Goal: Information Seeking & Learning: Learn about a topic

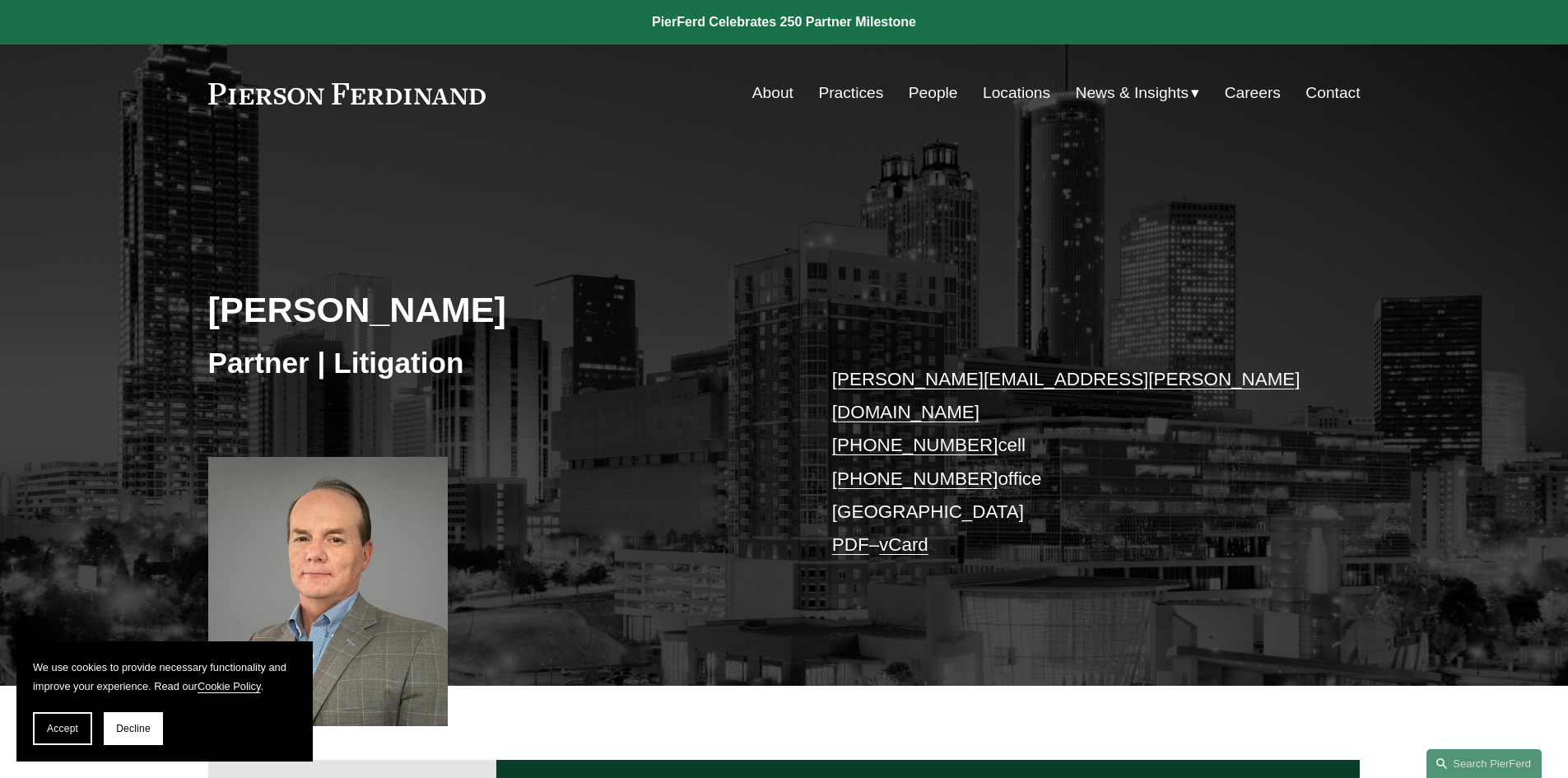
click at [997, 97] on link "Locations" at bounding box center [1017, 93] width 67 height 31
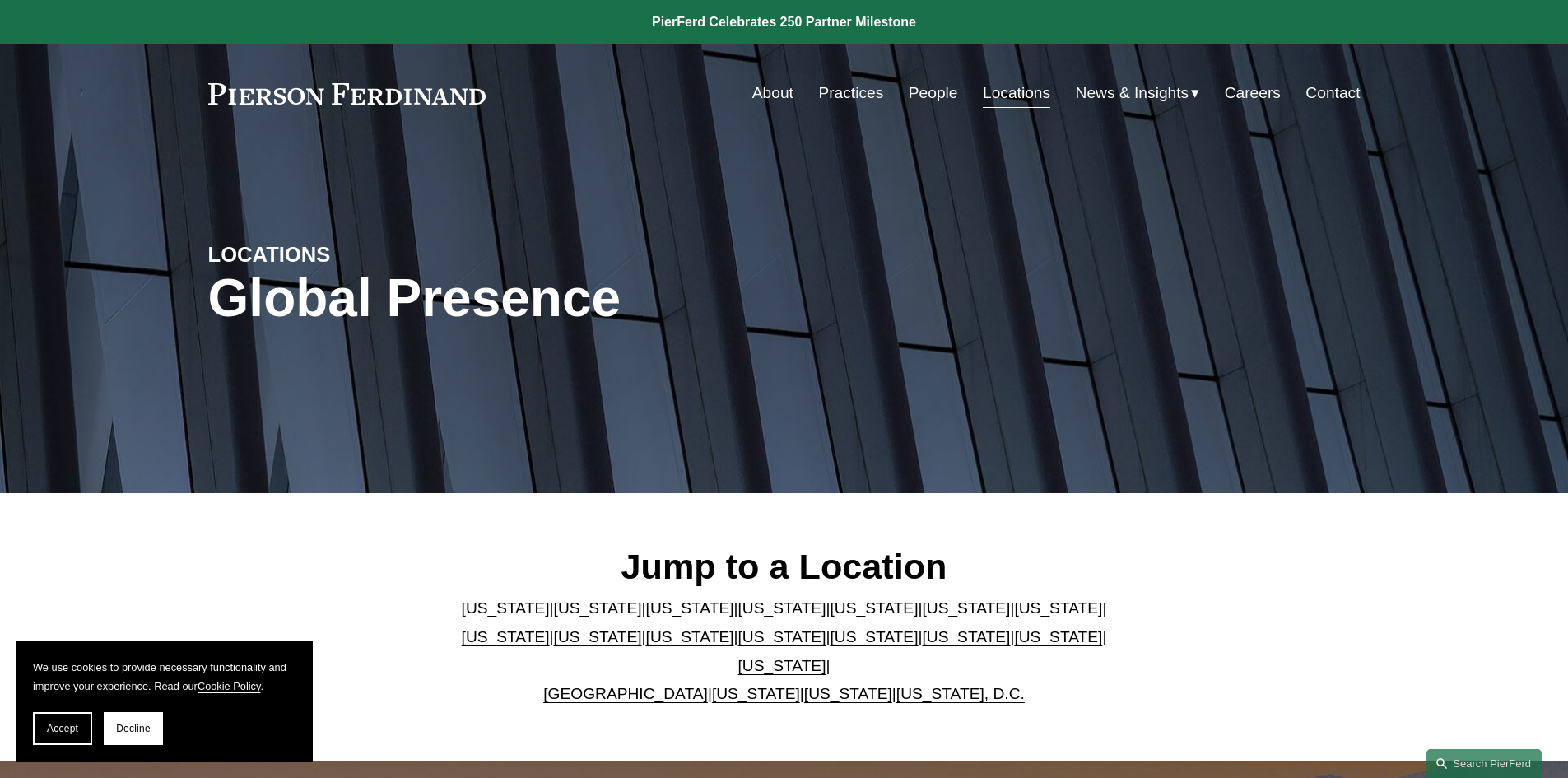
click at [830, 617] on link "[US_STATE]" at bounding box center [873, 608] width 88 height 17
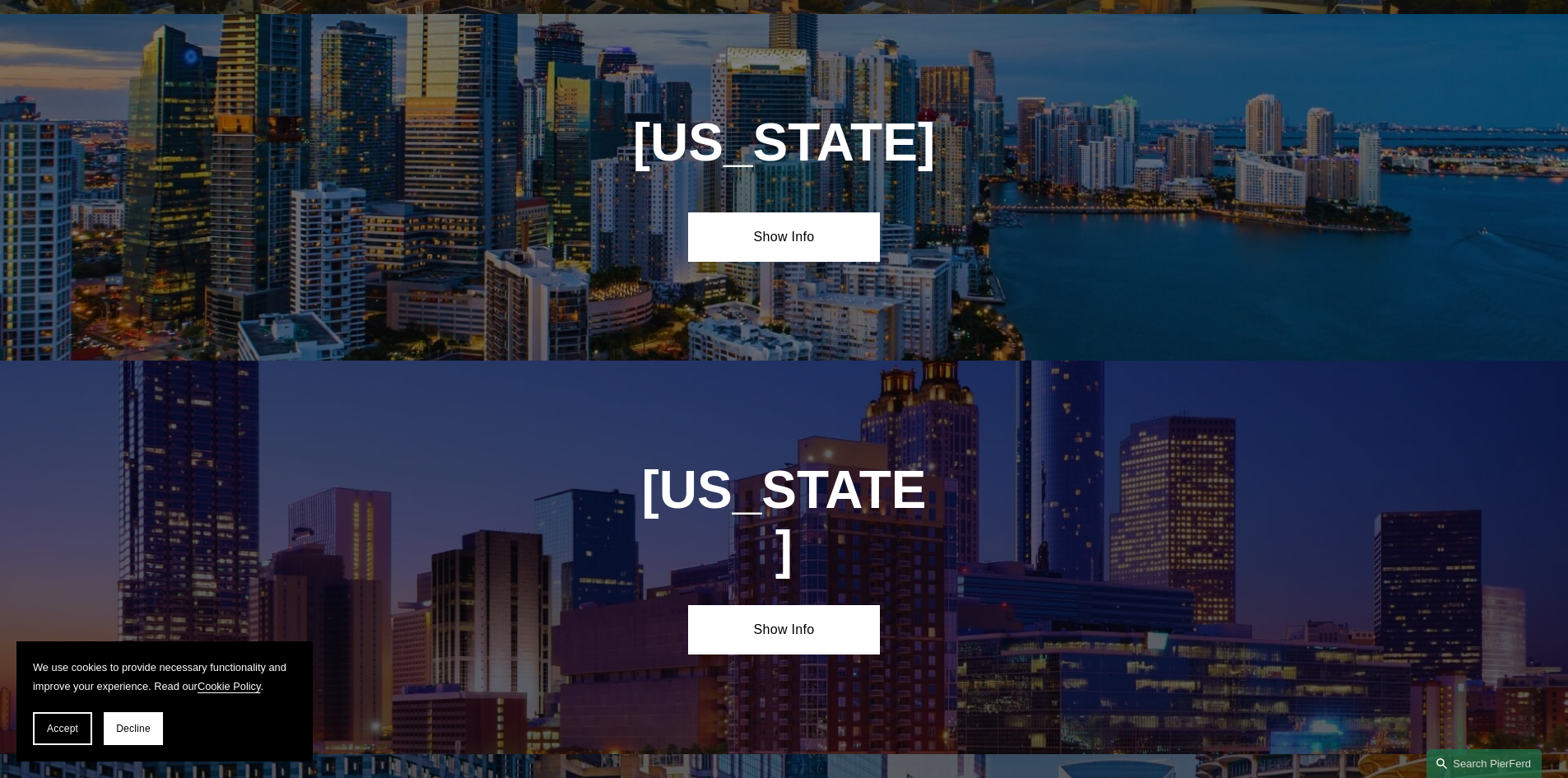
scroll to position [2138, 0]
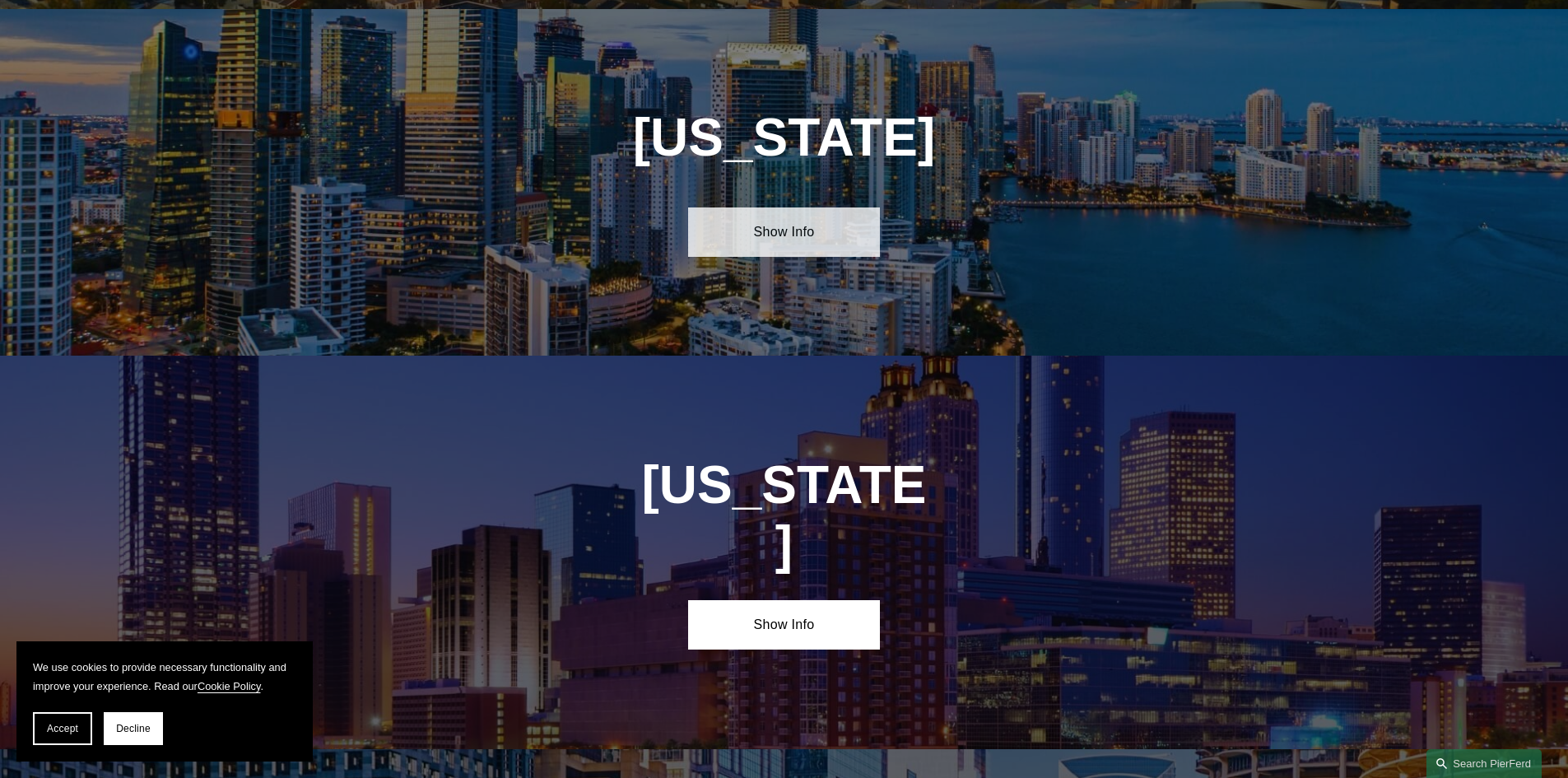
click at [776, 212] on link "Show Info" at bounding box center [784, 232] width 192 height 49
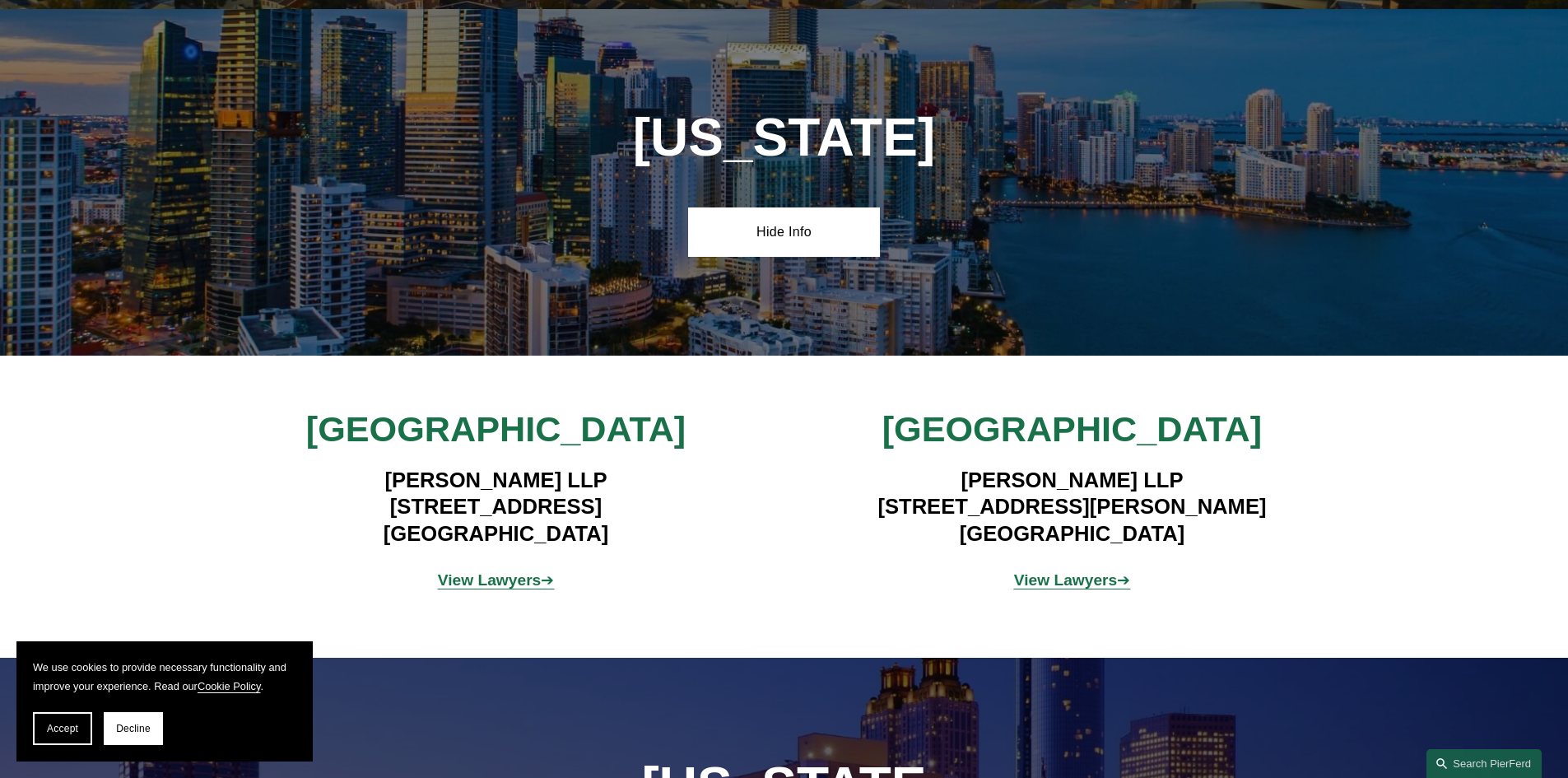
click at [379, 472] on h4 "[PERSON_NAME] LLP [STREET_ADDRESS]" at bounding box center [496, 506] width 480 height 80
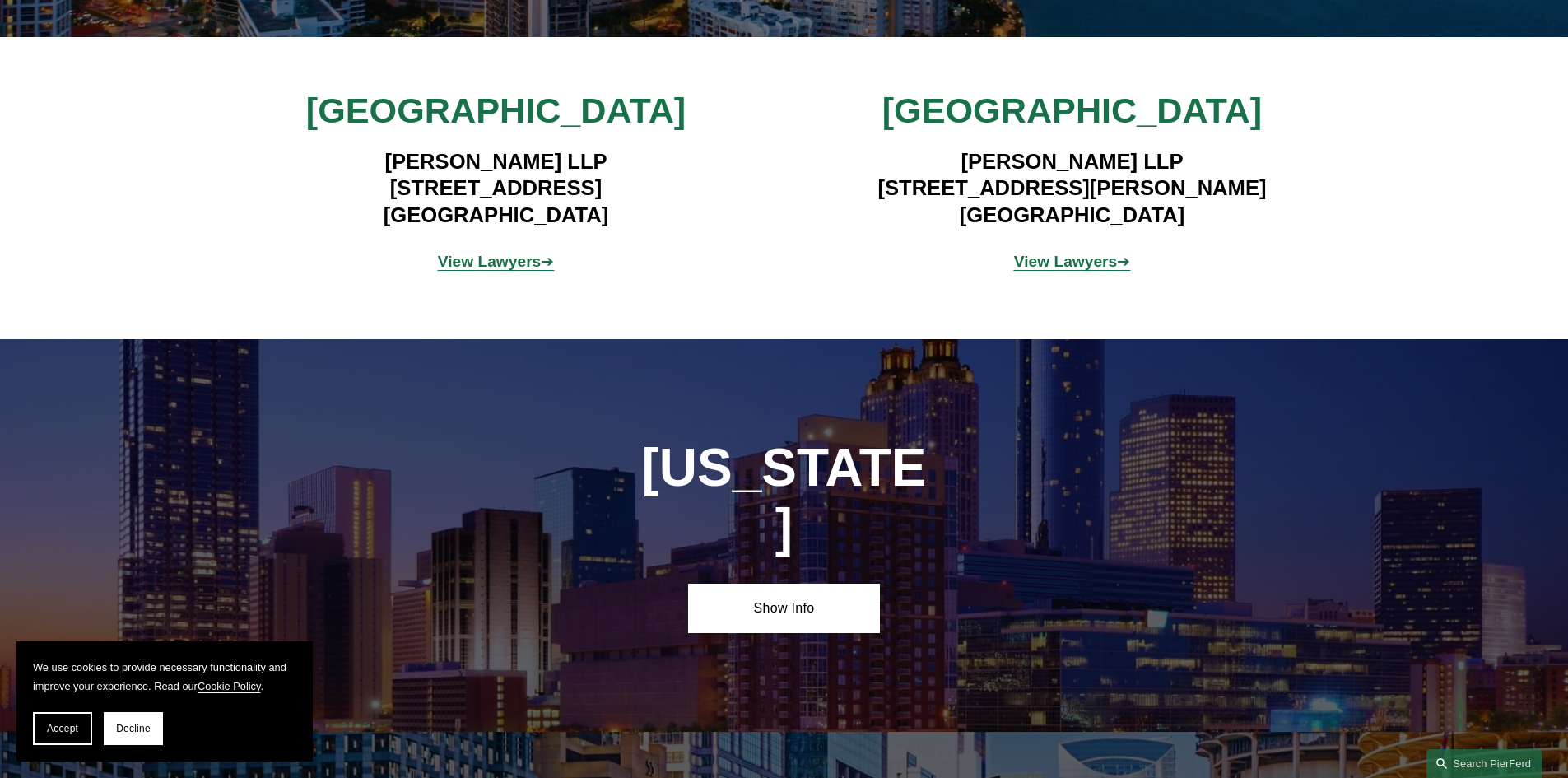
scroll to position [2467, 0]
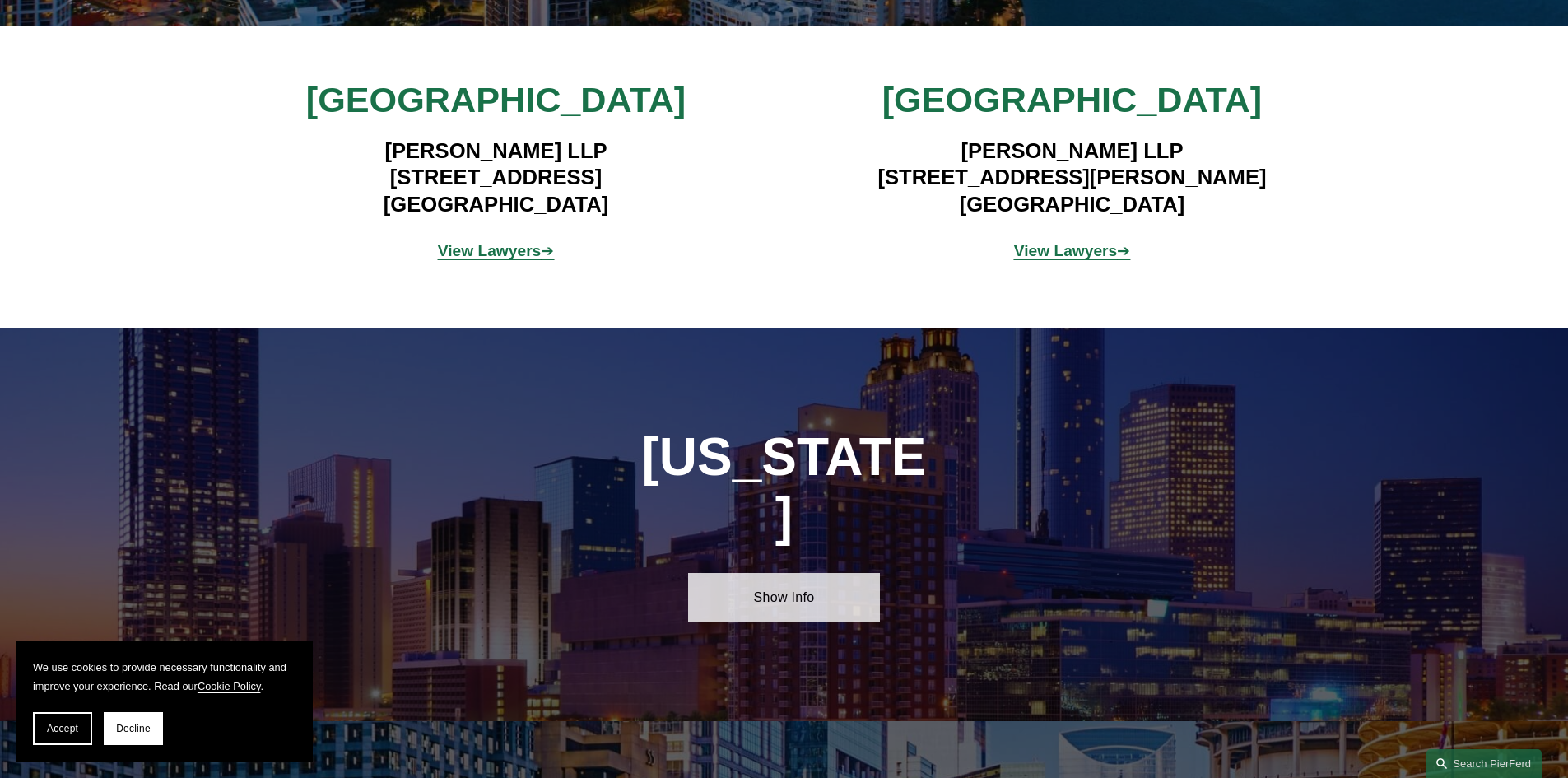
click at [739, 573] on link "Show Info" at bounding box center [784, 598] width 192 height 49
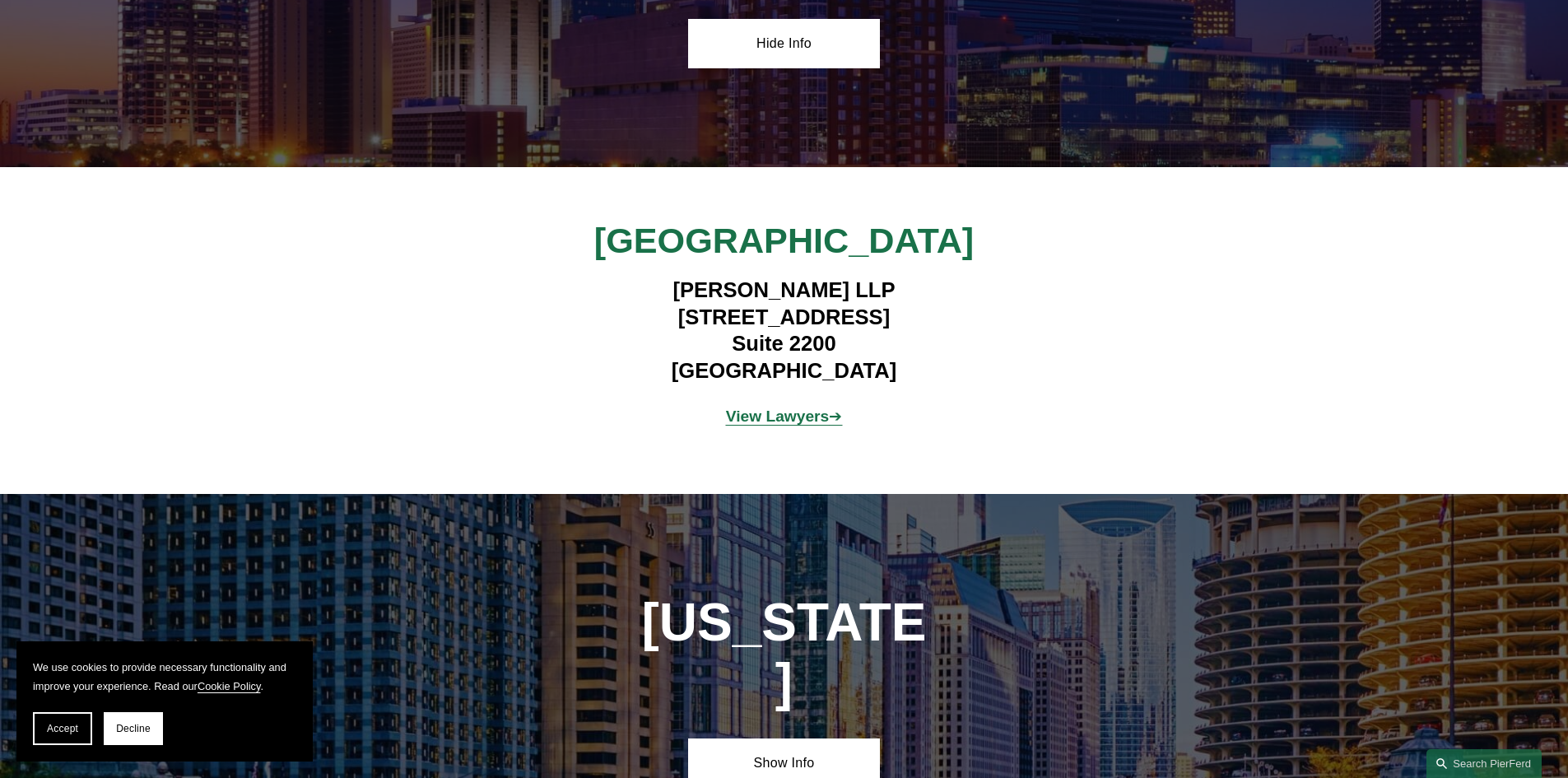
scroll to position [3044, 0]
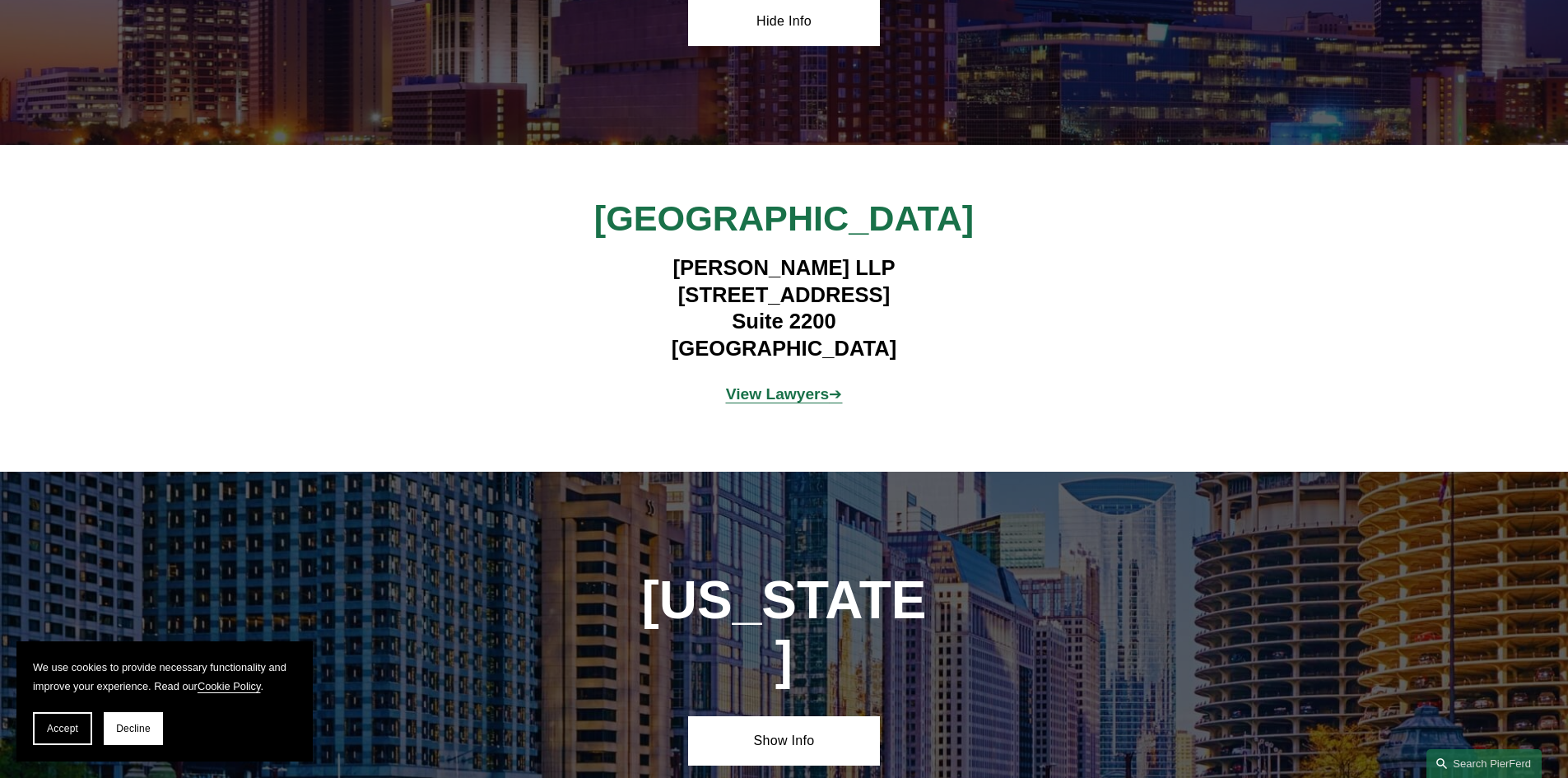
click at [742, 385] on strong "View Lawyers" at bounding box center [778, 394] width 104 height 17
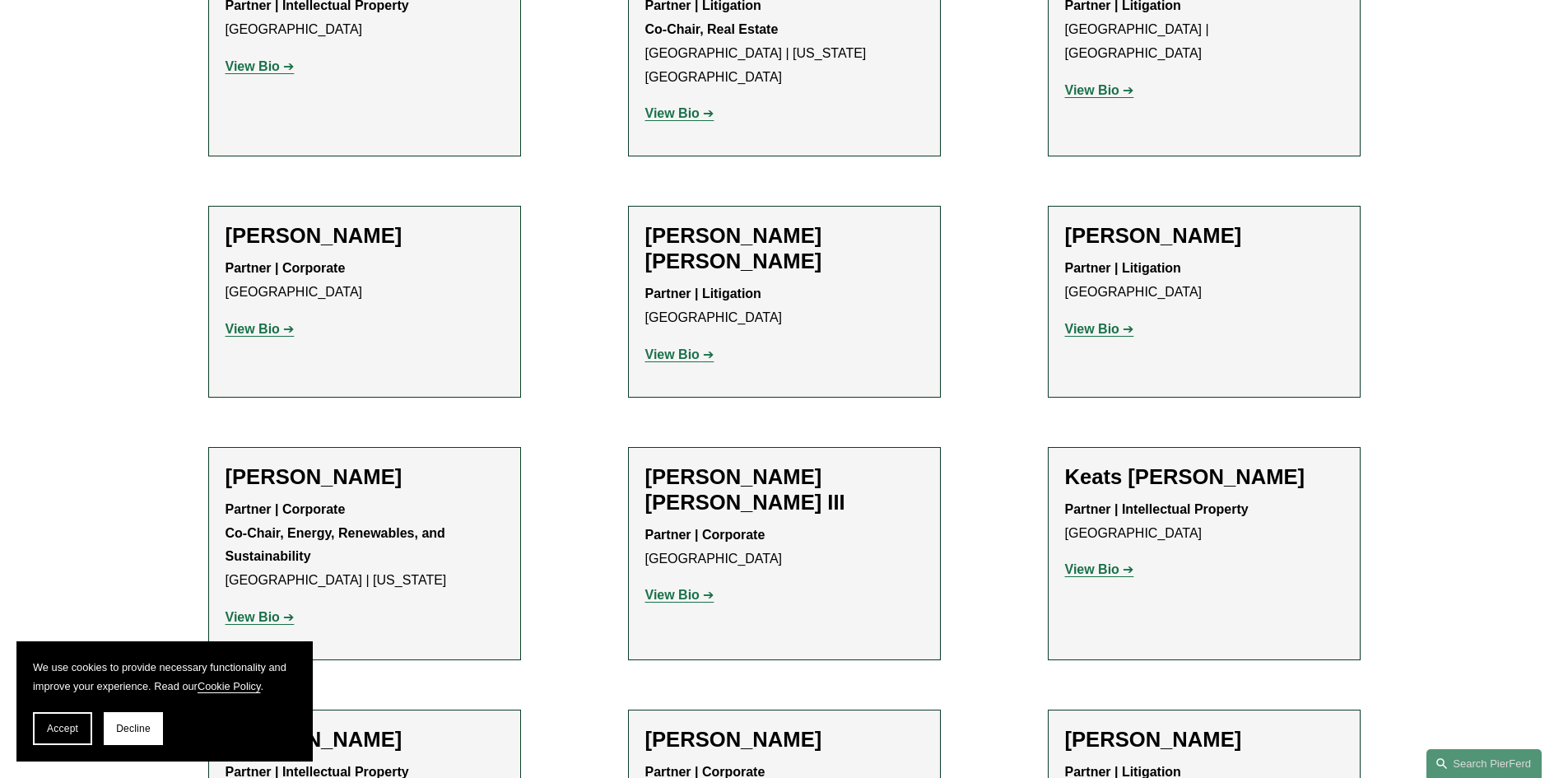
scroll to position [1810, 0]
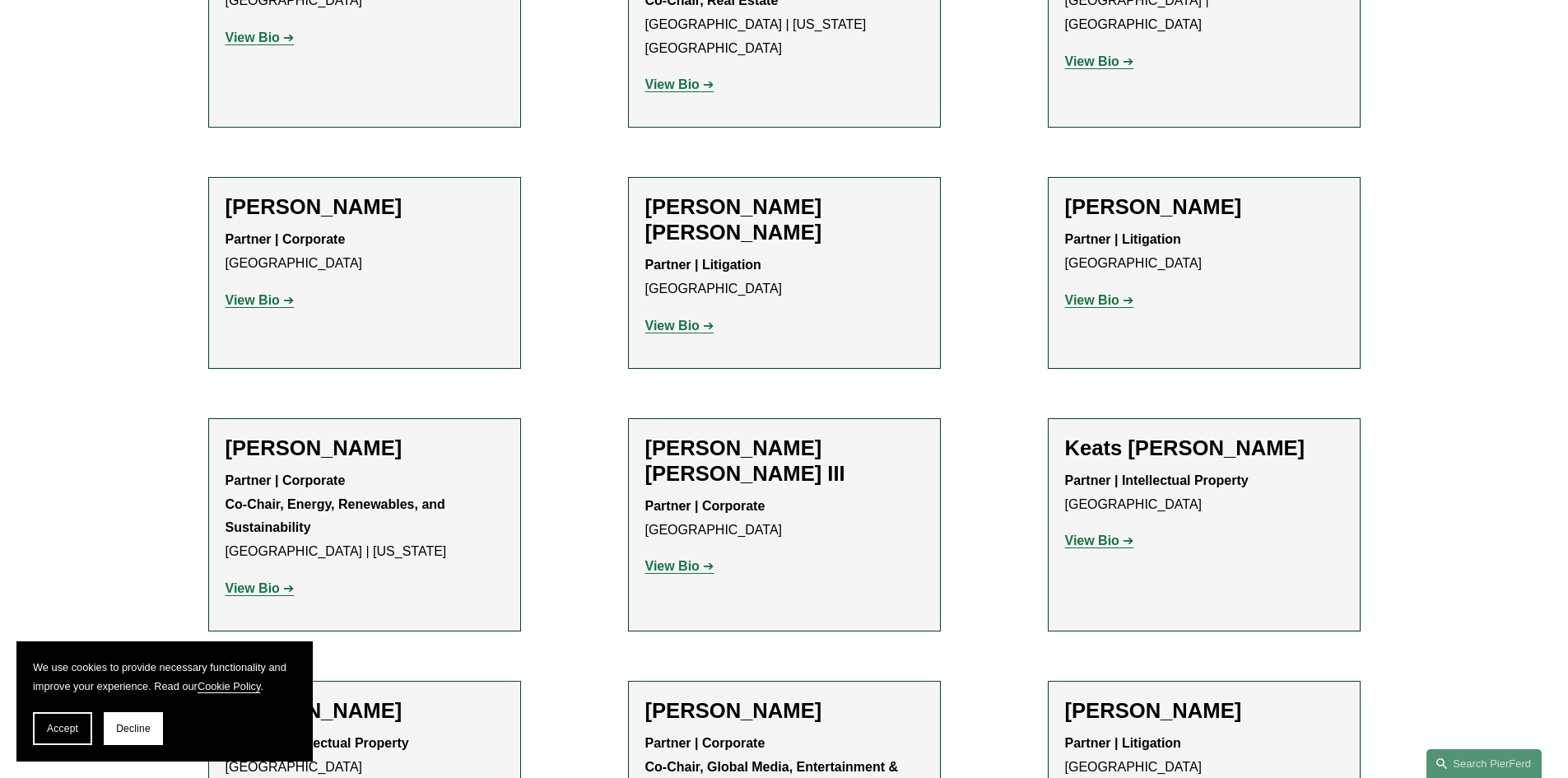
click at [257, 581] on strong "View Bio" at bounding box center [253, 588] width 54 height 14
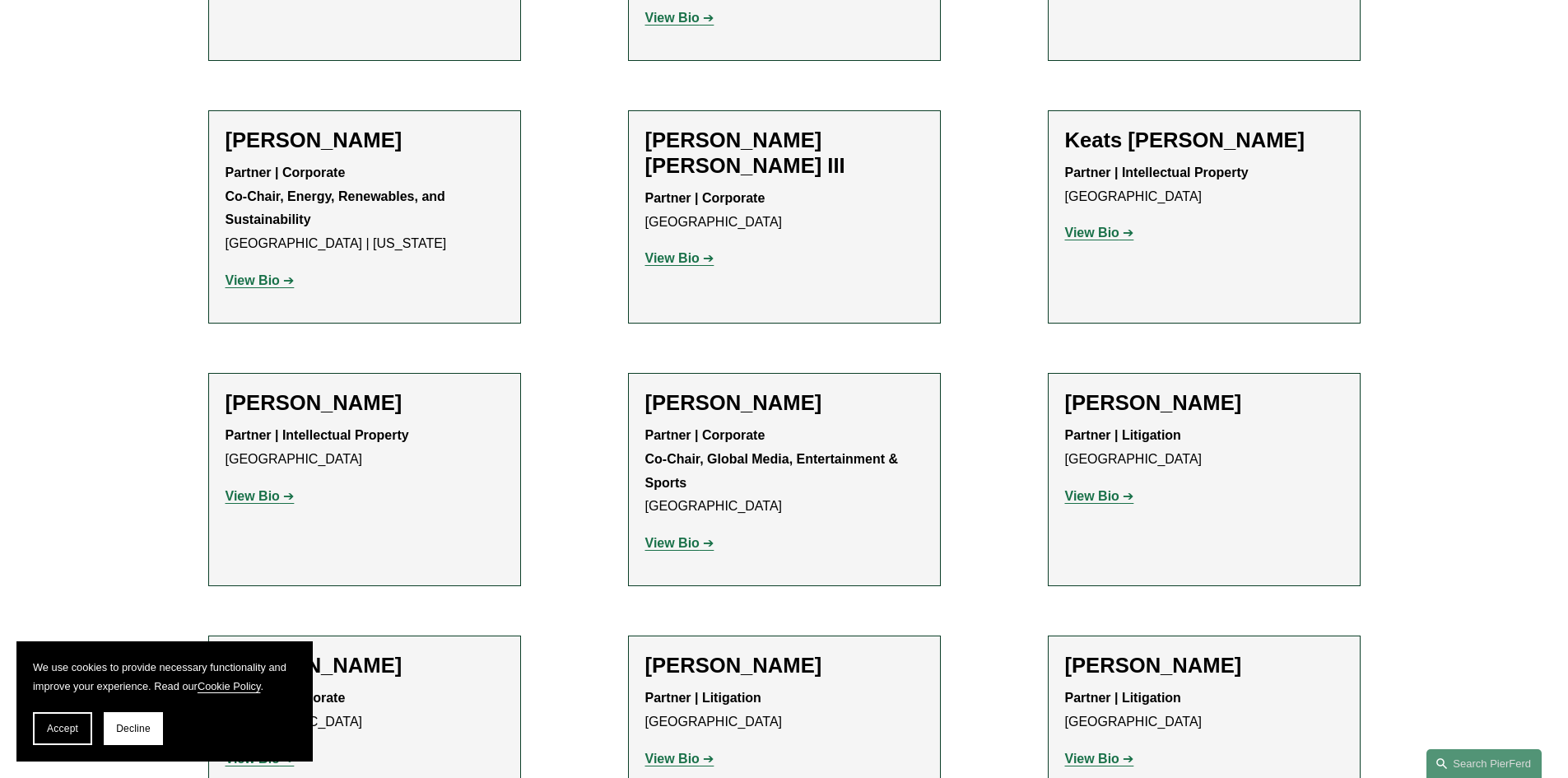
scroll to position [2304, 0]
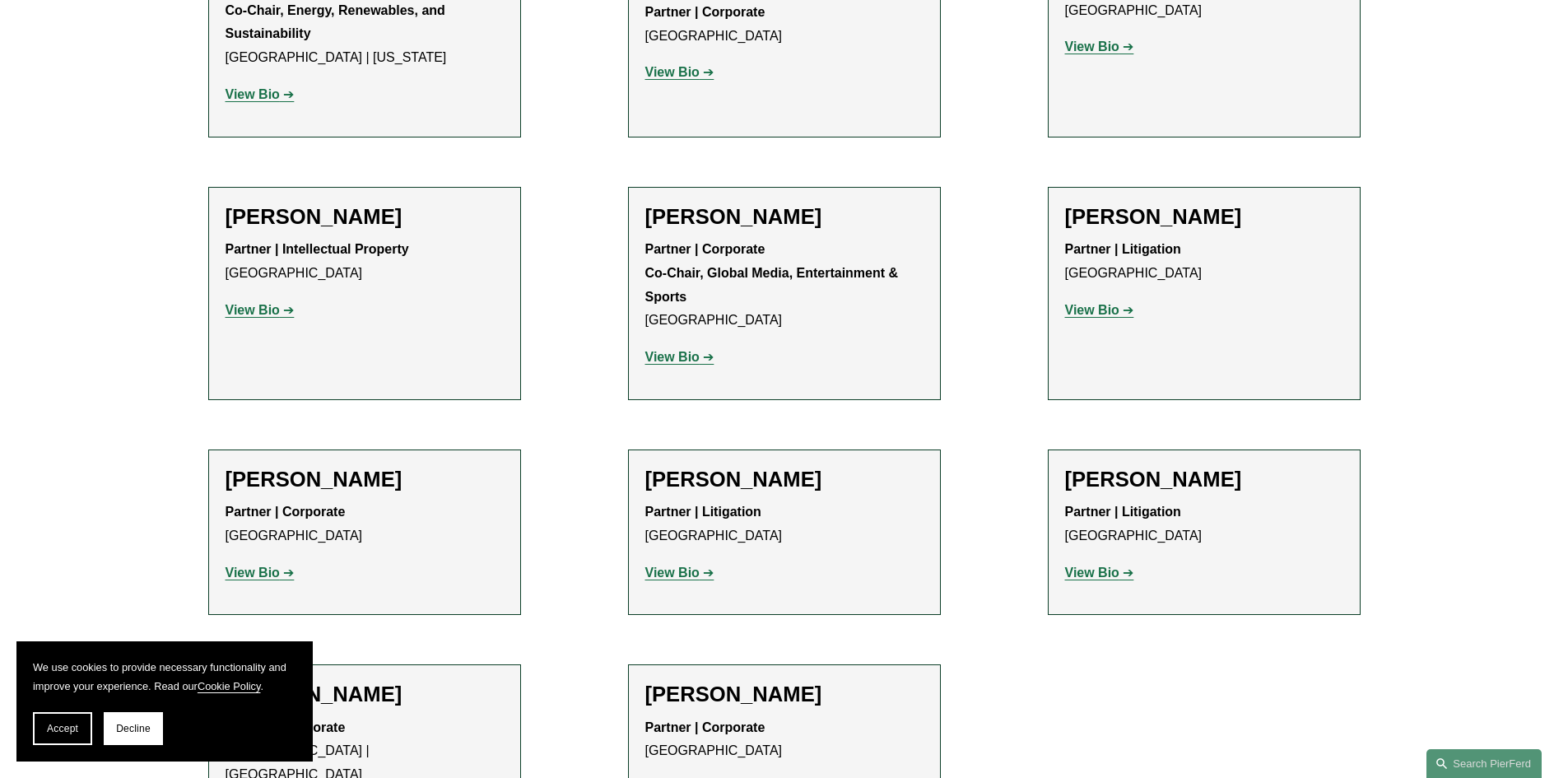
click at [677, 777] on strong "View Bio" at bounding box center [672, 787] width 54 height 14
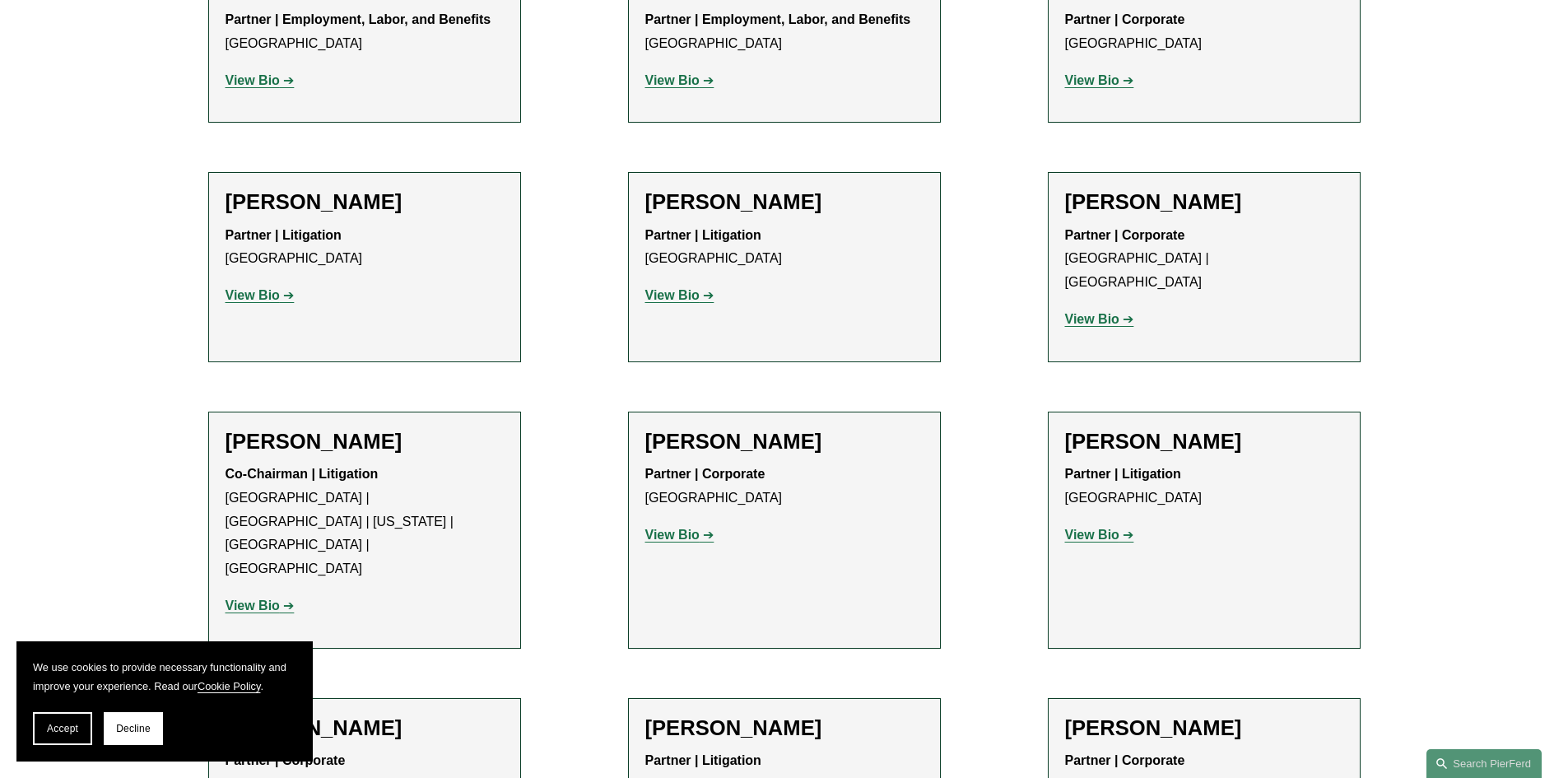
scroll to position [659, 0]
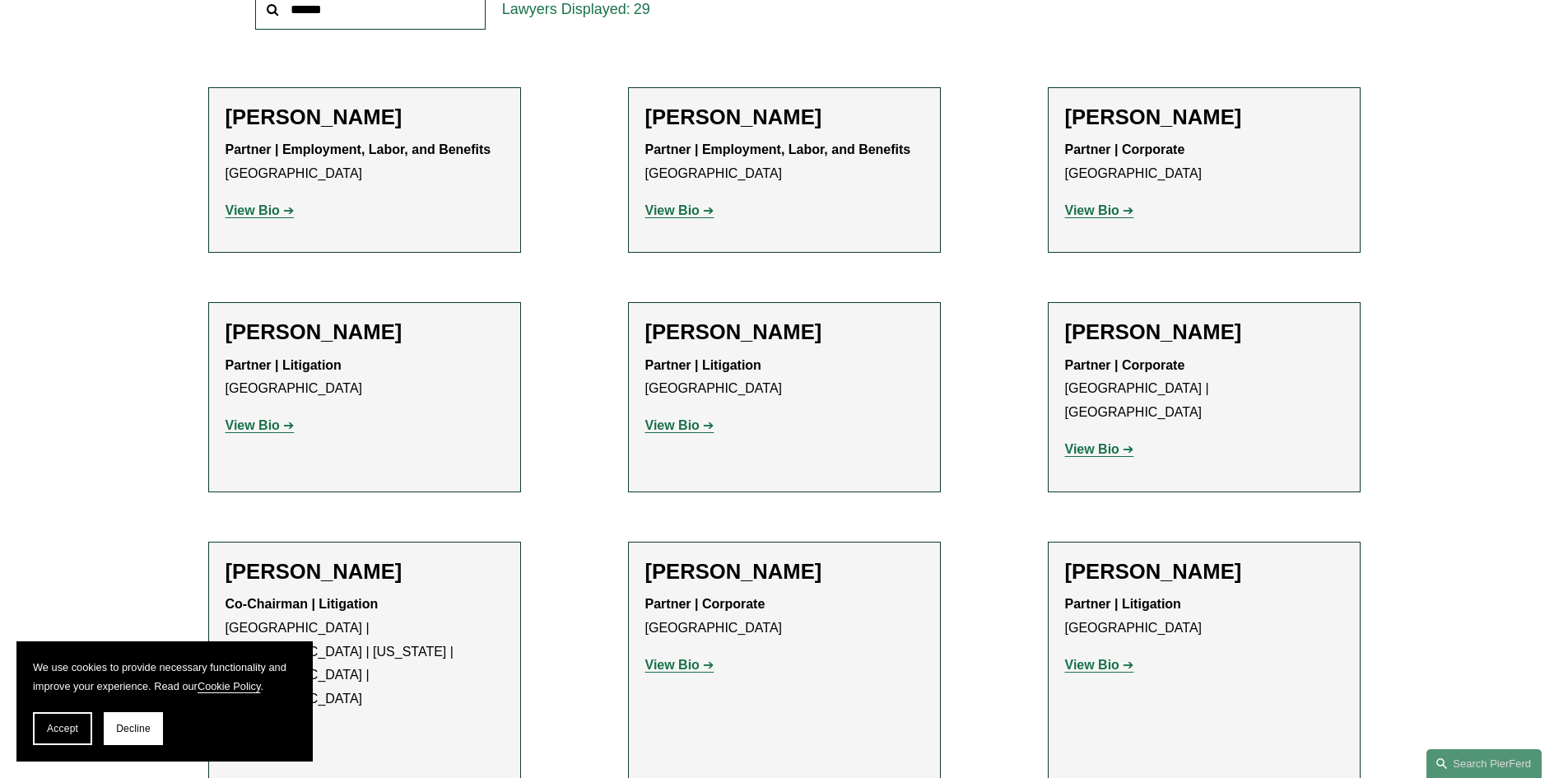
click at [696, 429] on strong "View Bio" at bounding box center [672, 425] width 54 height 14
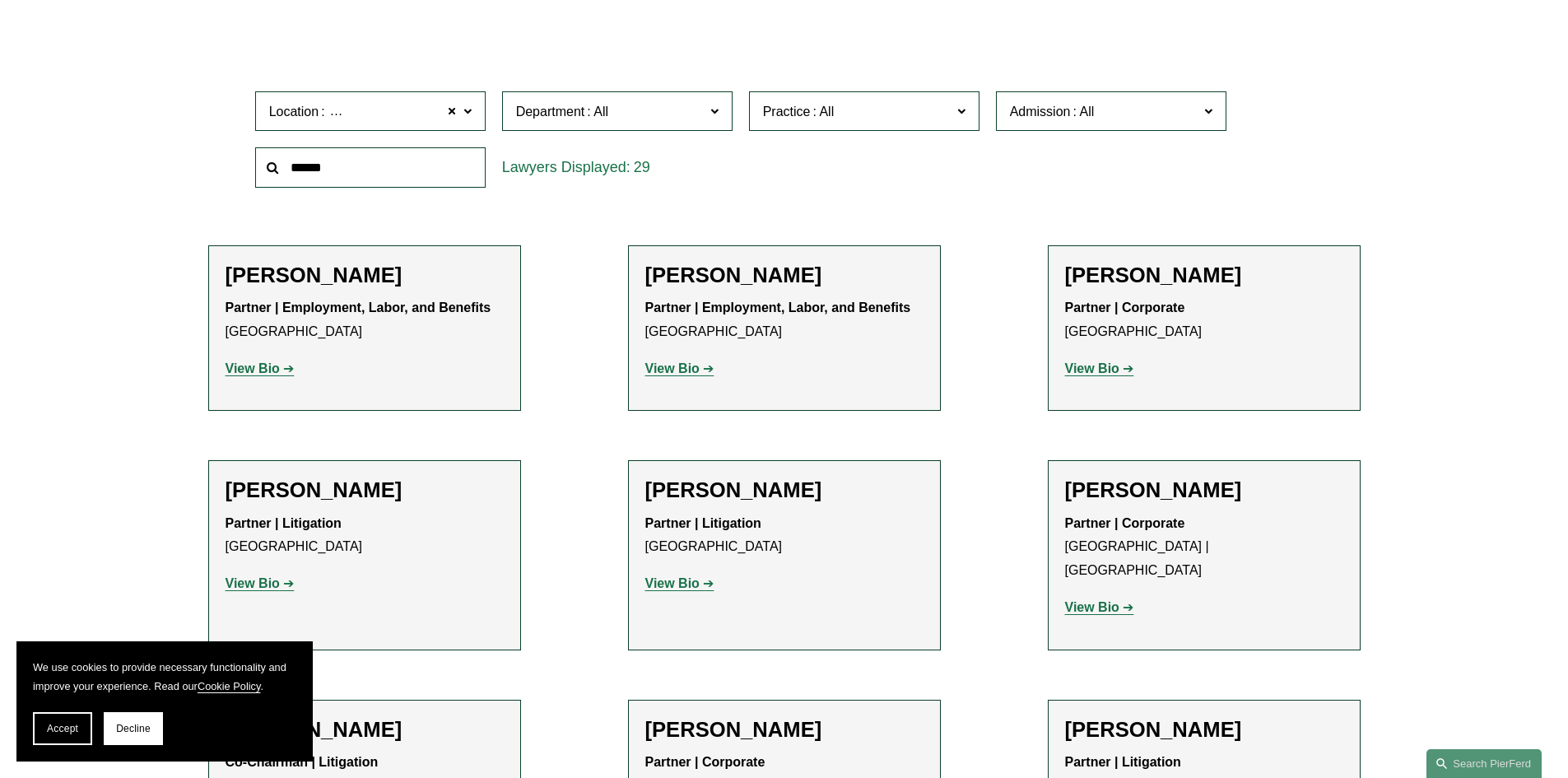
scroll to position [494, 0]
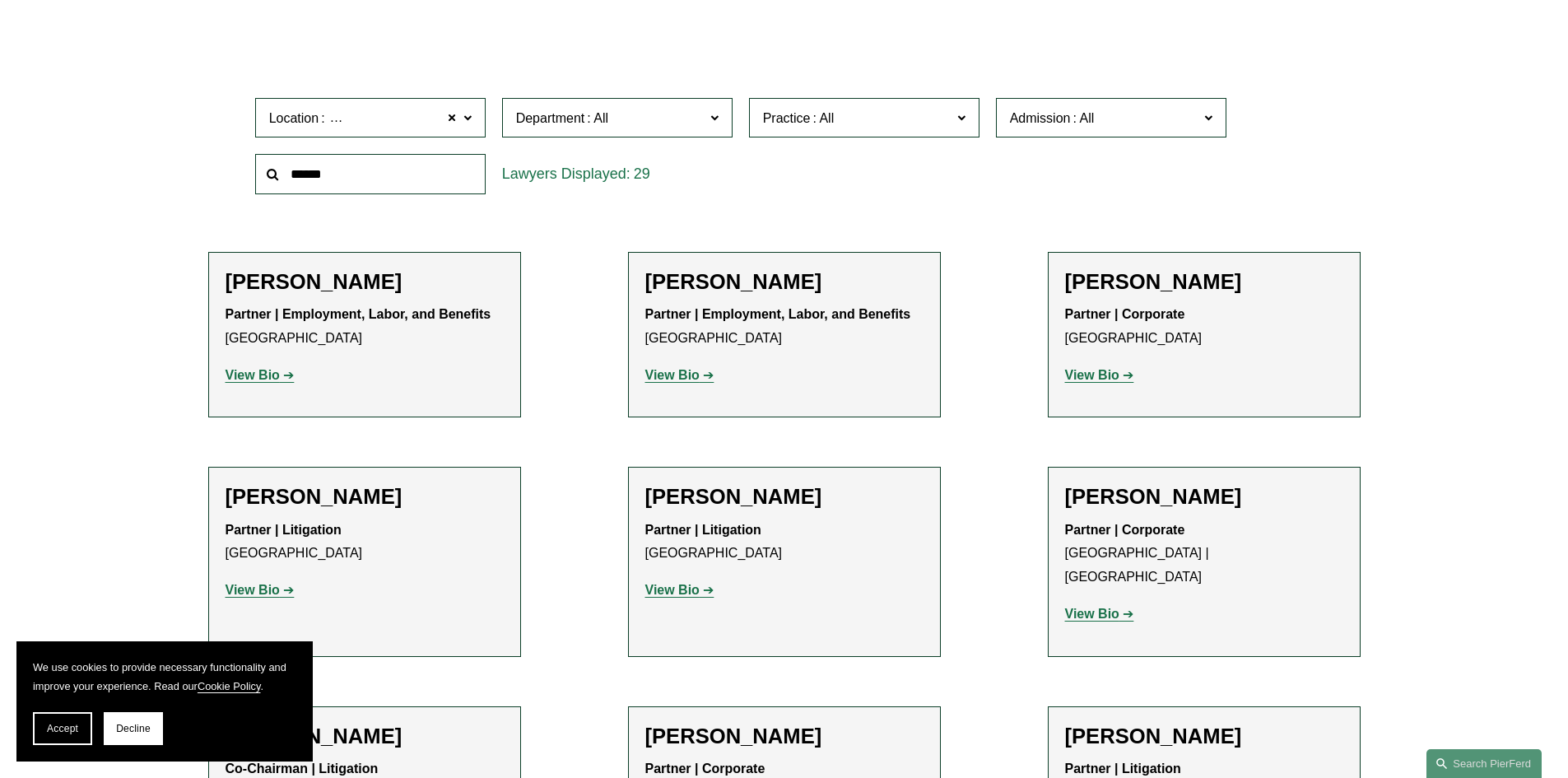
click at [236, 376] on strong "View Bio" at bounding box center [253, 375] width 54 height 14
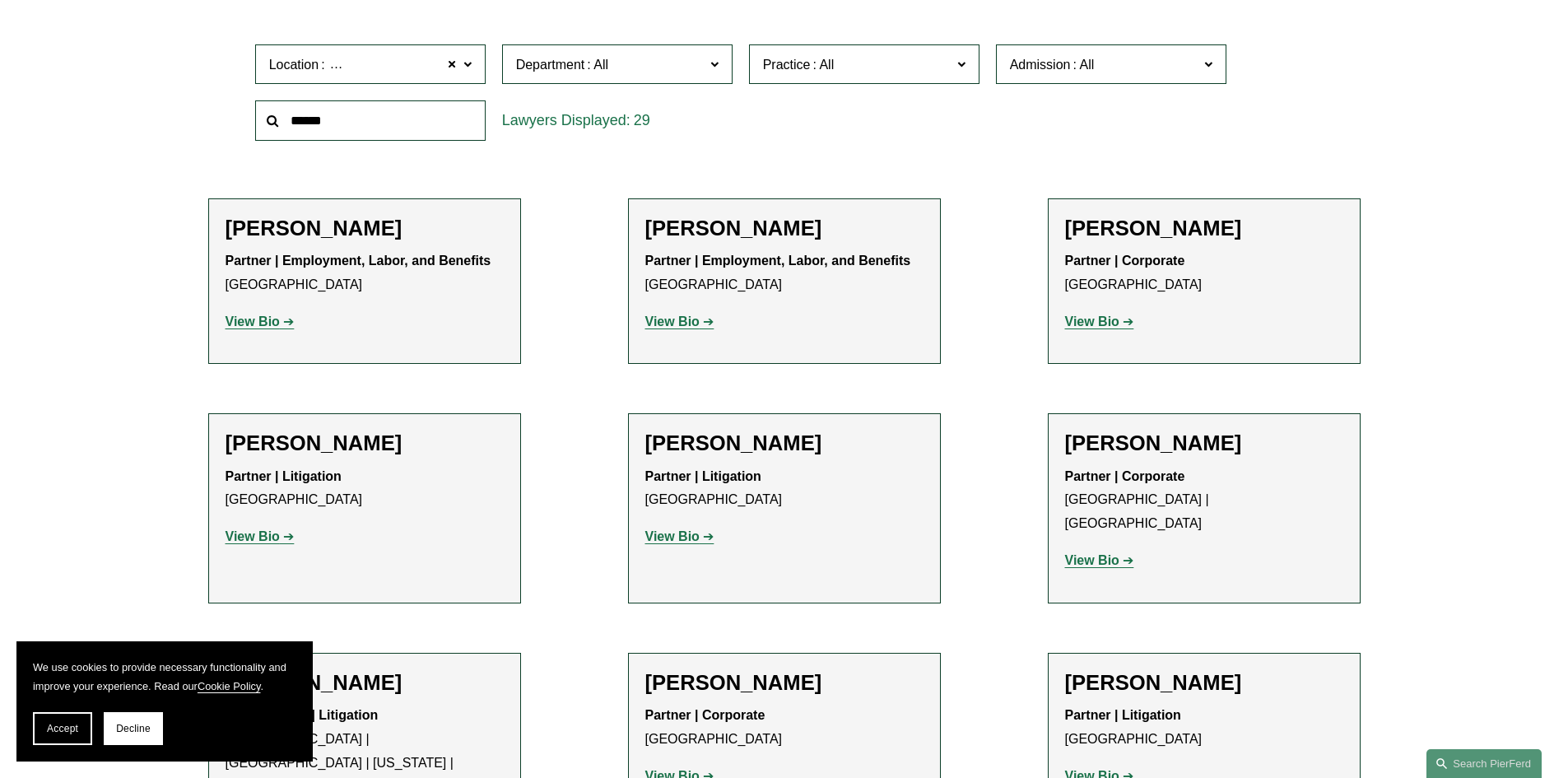
scroll to position [576, 0]
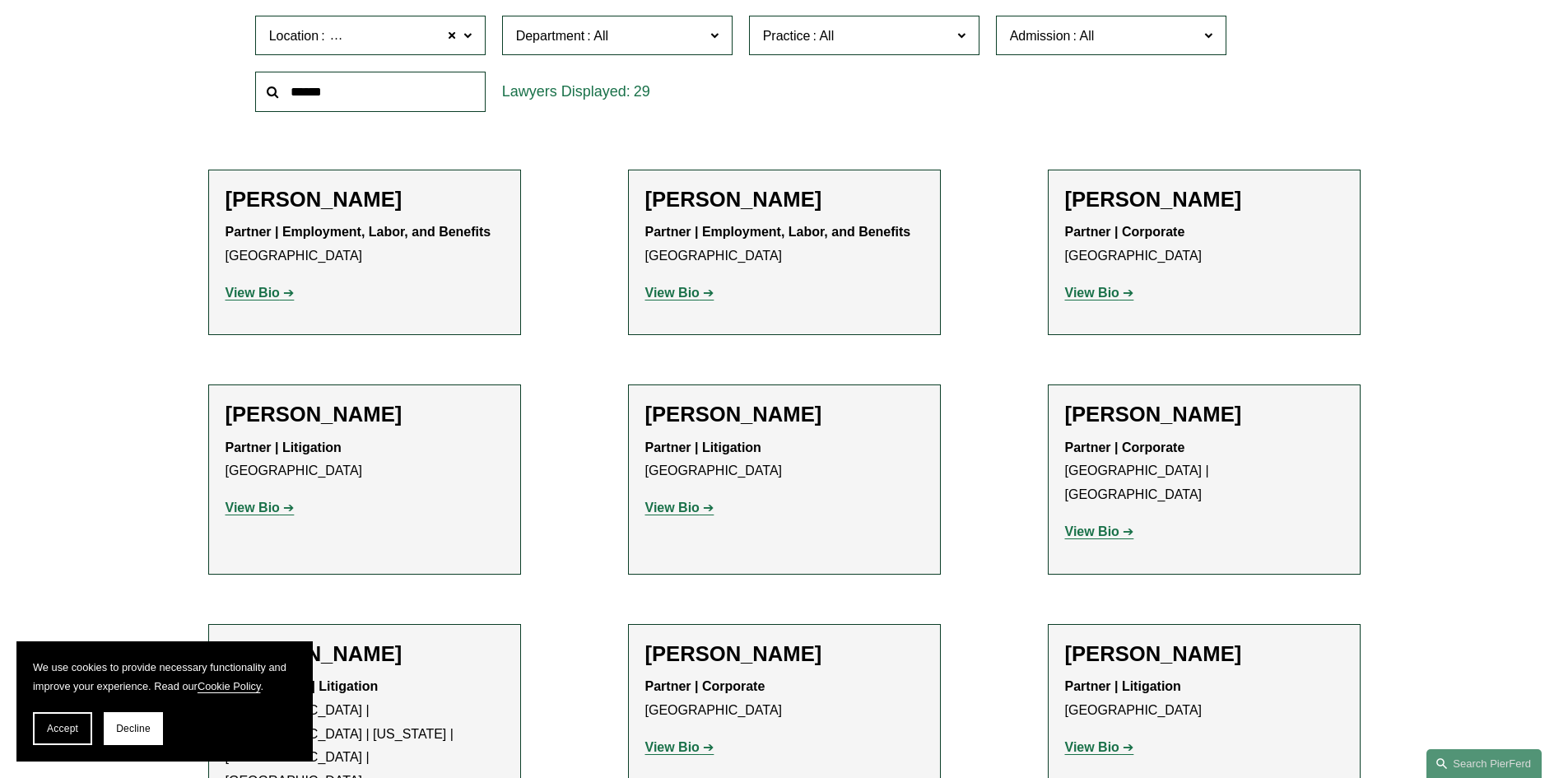
click at [1104, 524] on strong "View Bio" at bounding box center [1092, 531] width 54 height 14
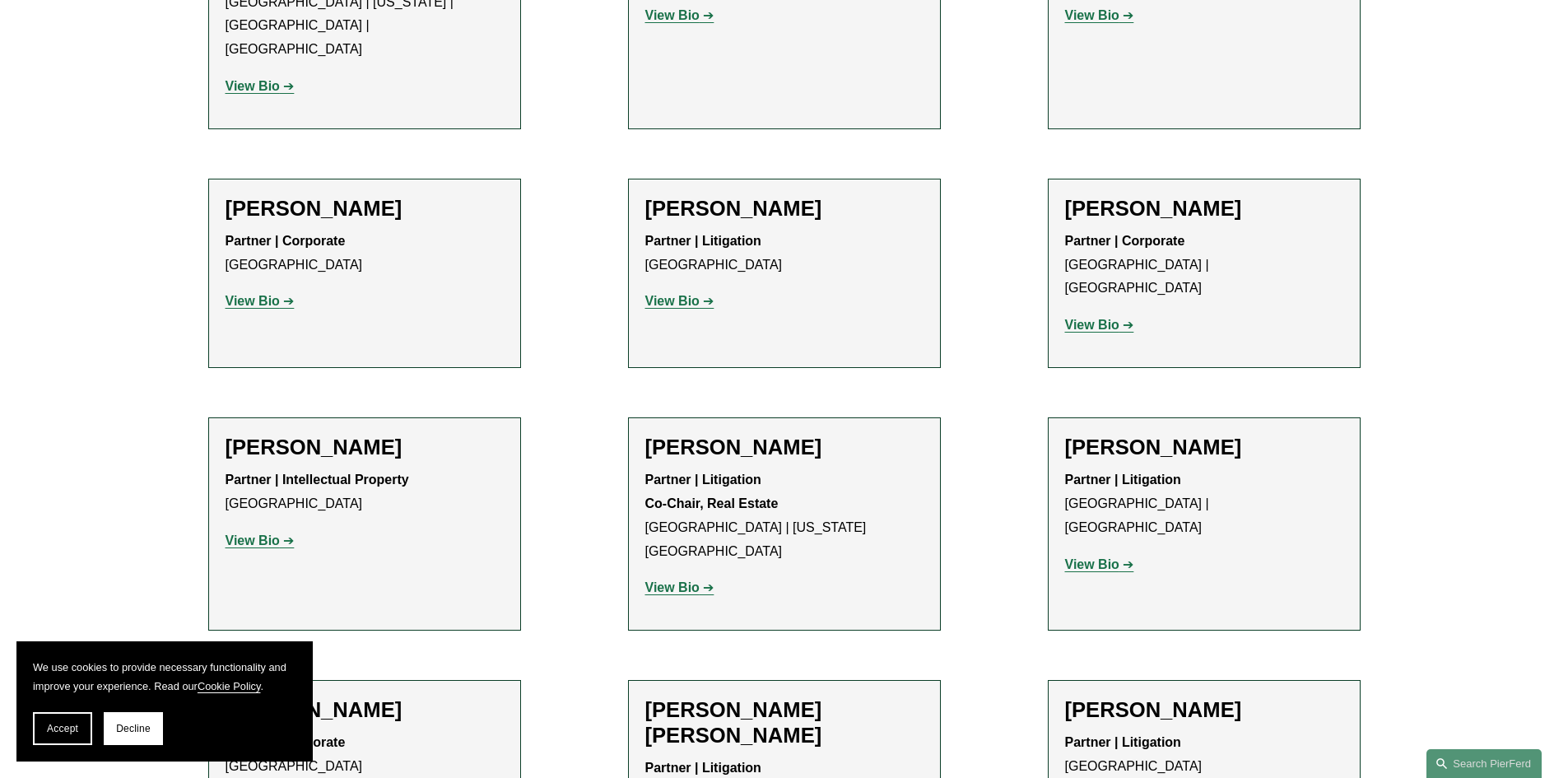
scroll to position [1317, 0]
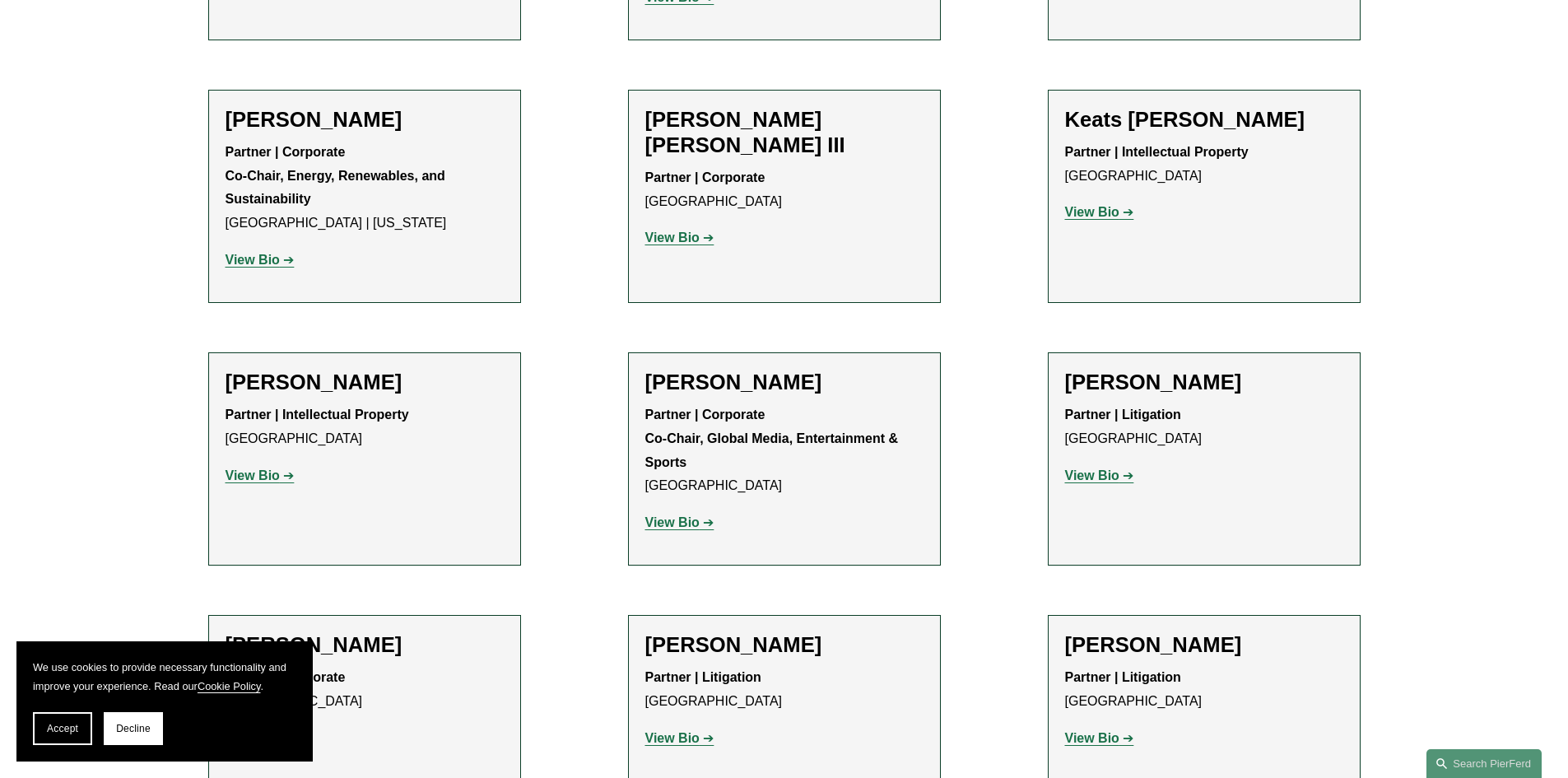
scroll to position [2140, 0]
click at [1099, 468] on strong "View Bio" at bounding box center [1092, 474] width 54 height 14
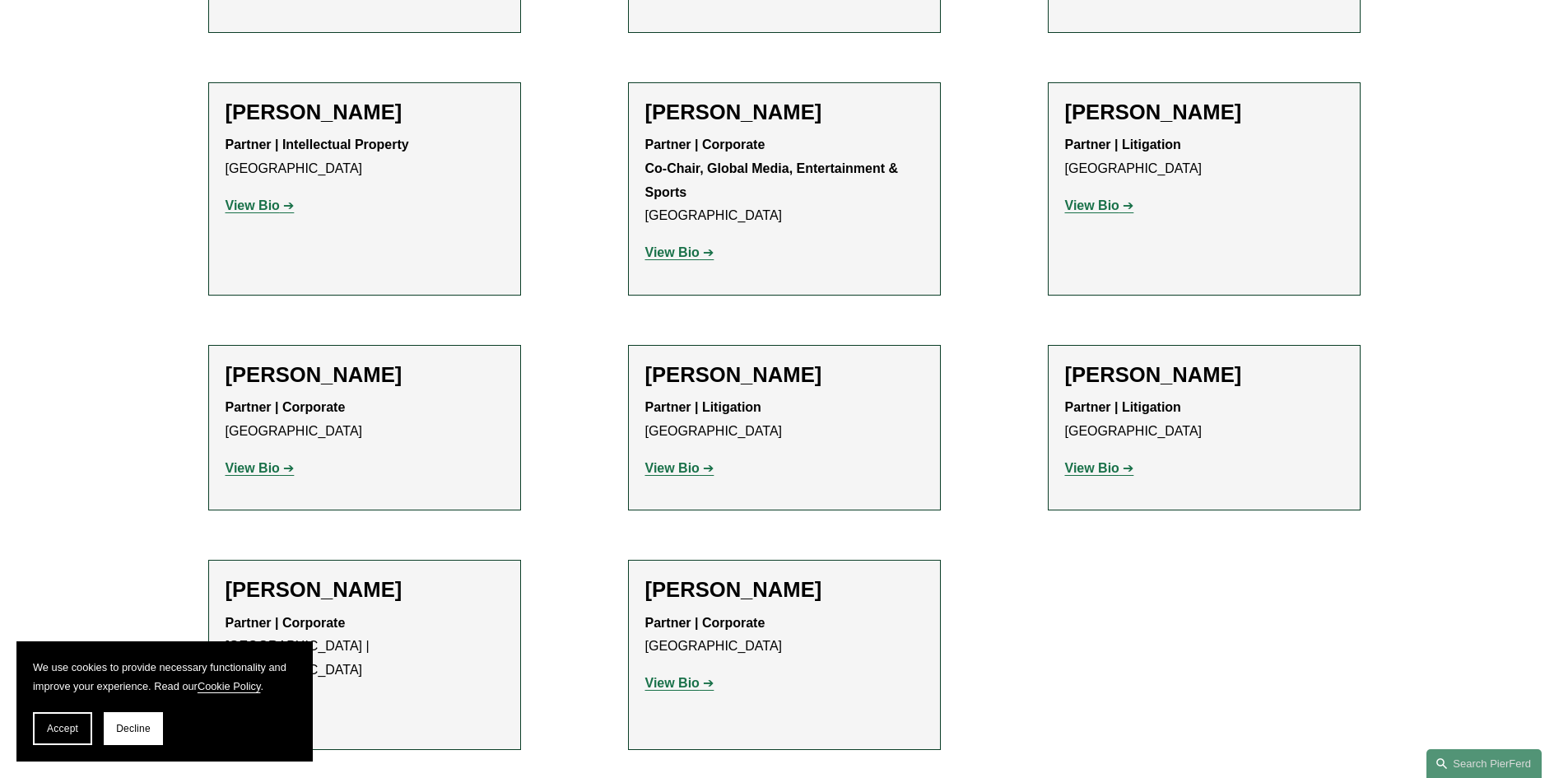
scroll to position [2469, 0]
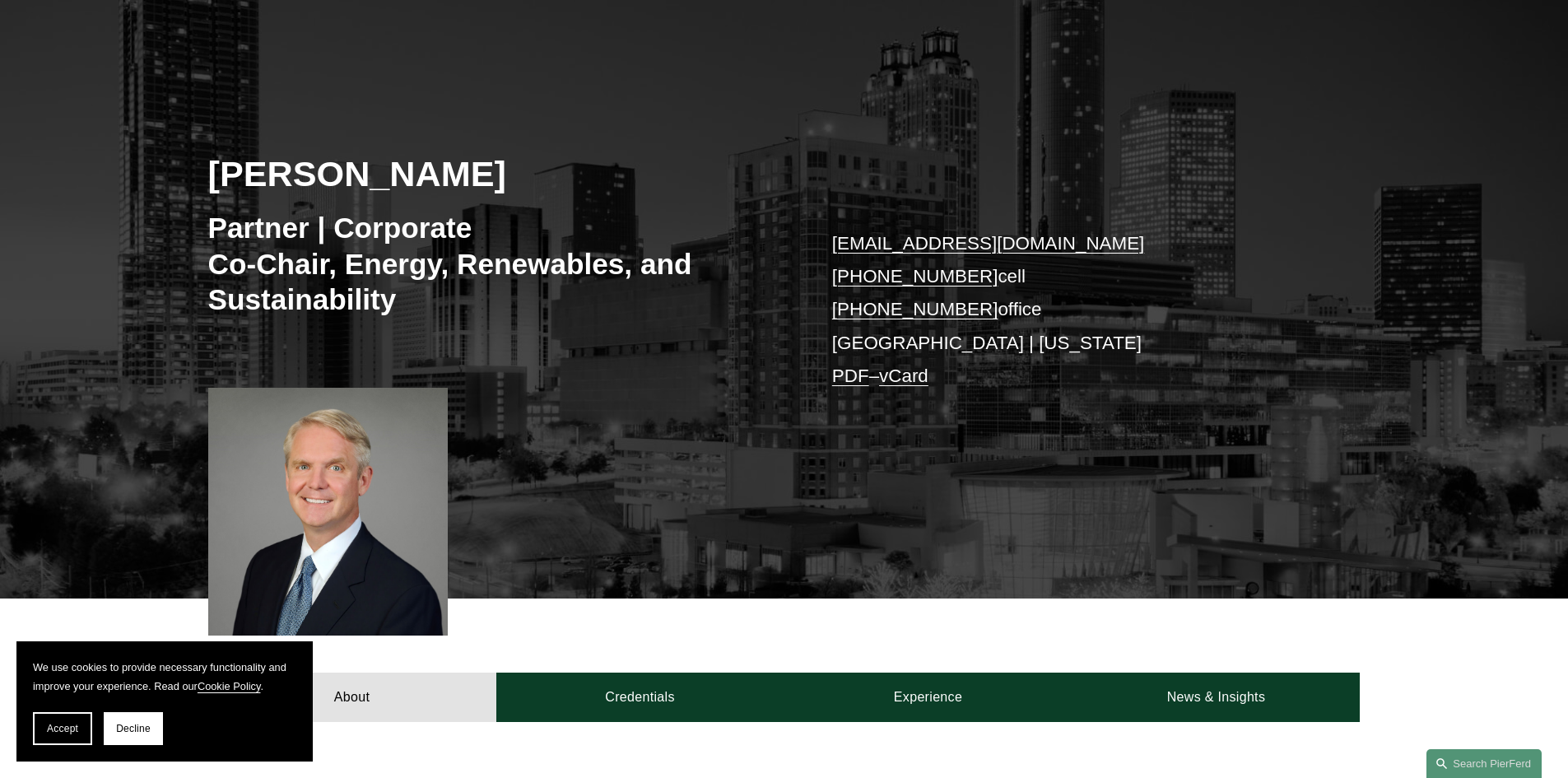
scroll to position [165, 0]
